Goal: Find specific page/section: Find specific page/section

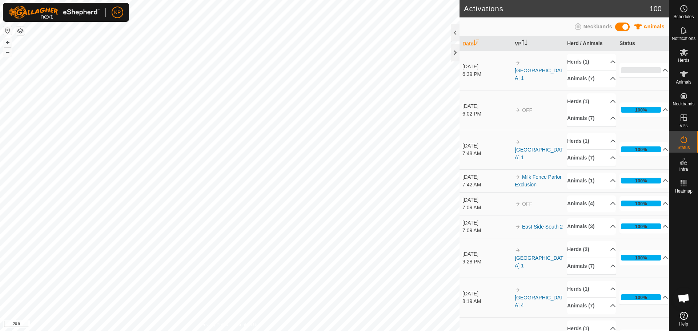
scroll to position [2460, 0]
click at [603, 76] on p-accordion-header "Animals (7)" at bounding box center [591, 79] width 49 height 16
